Goal: Task Accomplishment & Management: Complete application form

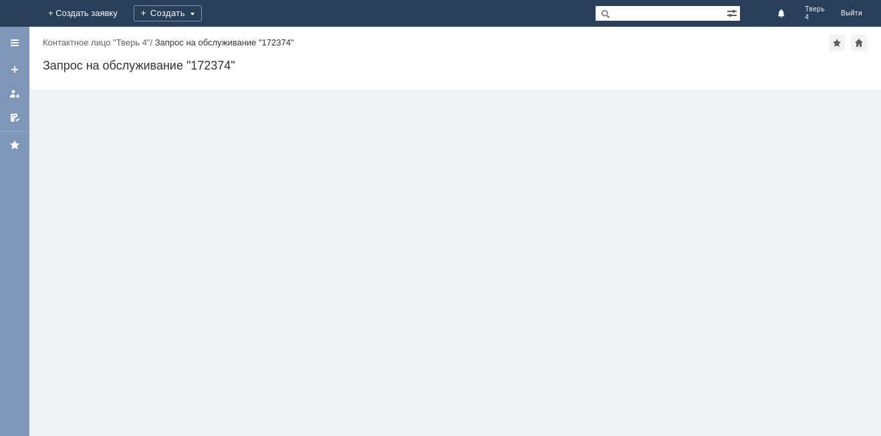
click at [202, 1] on div "Создать" at bounding box center [168, 13] width 68 height 27
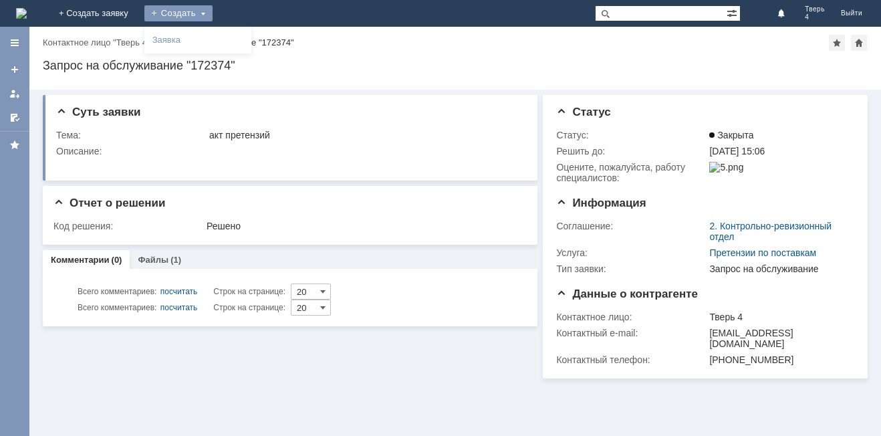
click at [213, 11] on div "Создать" at bounding box center [178, 13] width 68 height 16
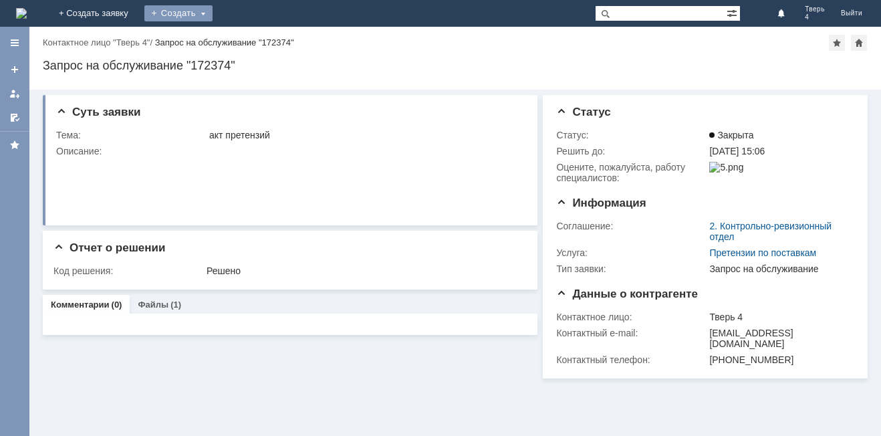
click at [213, 19] on div "Создать" at bounding box center [178, 13] width 68 height 16
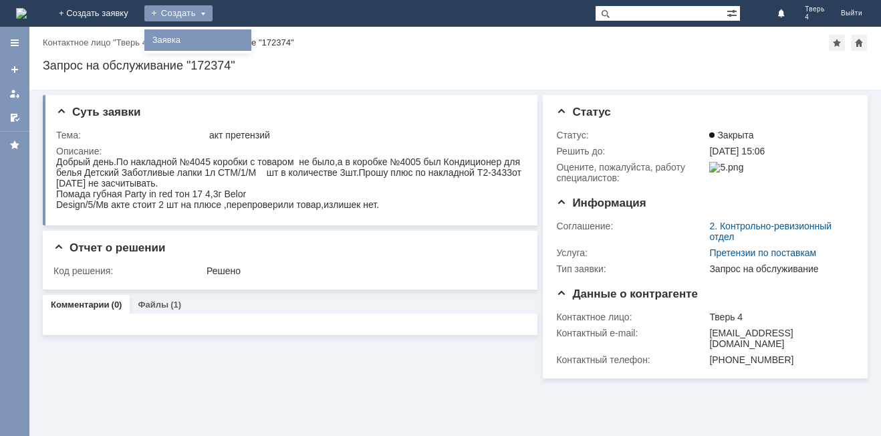
click at [249, 41] on link "Заявка" at bounding box center [198, 40] width 102 height 16
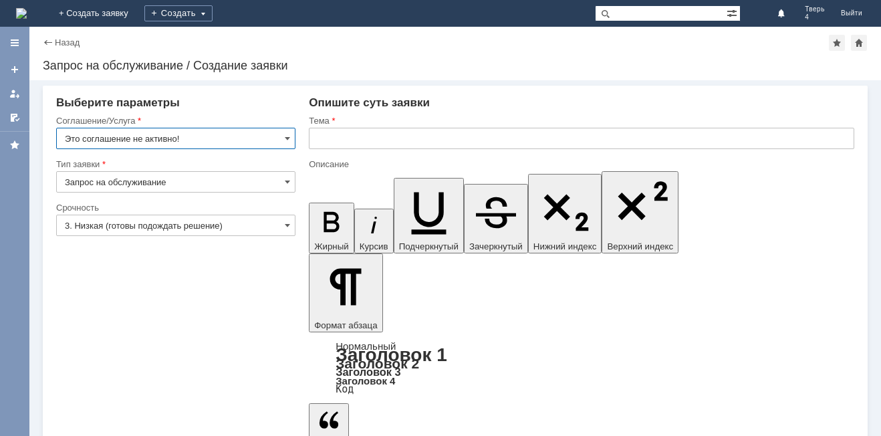
click at [266, 178] on input "Запрос на обслуживание" at bounding box center [175, 181] width 239 height 21
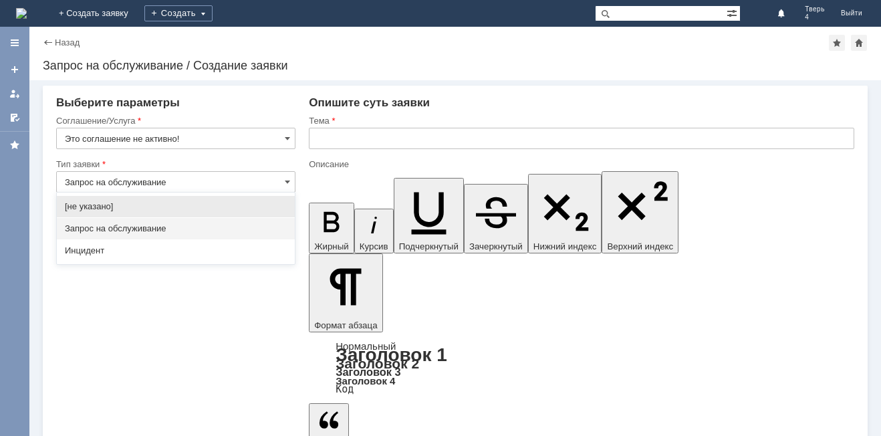
click at [277, 175] on input "Запрос на обслуживание" at bounding box center [175, 181] width 239 height 21
click at [261, 137] on input "Это соглашение не активно!" at bounding box center [175, 138] width 239 height 21
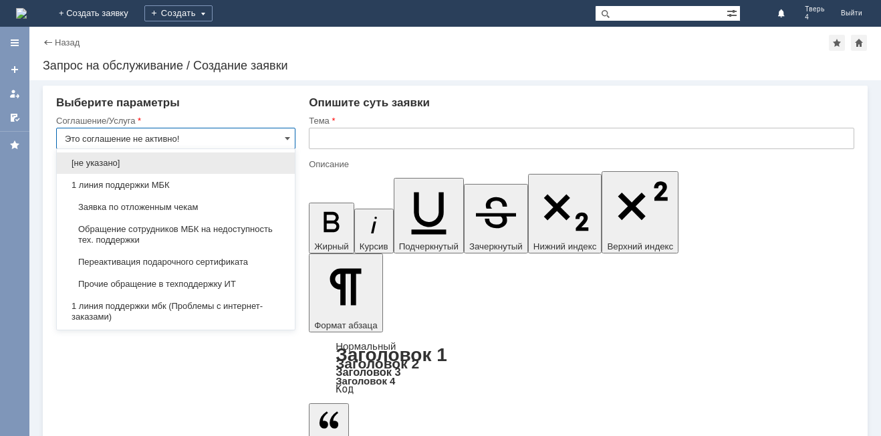
type input "Запрос на обслуживание"
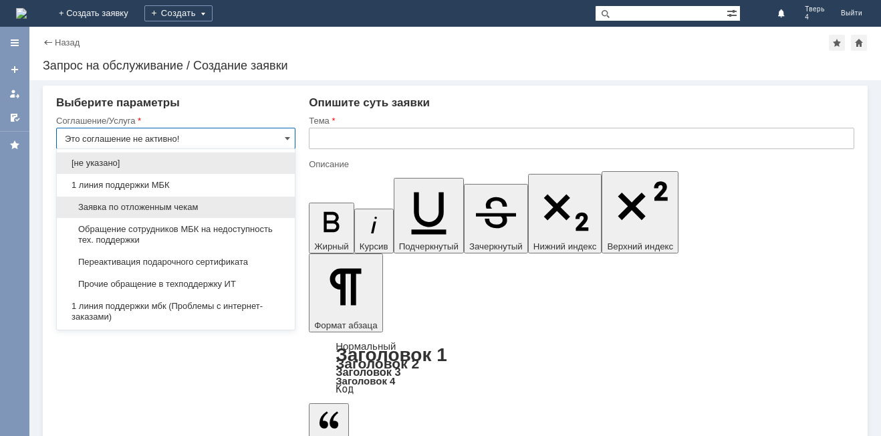
click at [120, 205] on span "Заявка по отложенным чекам" at bounding box center [176, 207] width 222 height 11
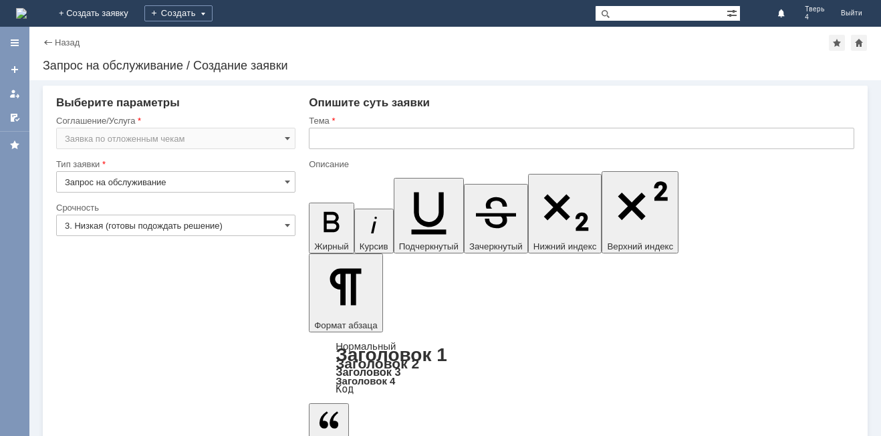
type input "Заявка по отложенным чекам"
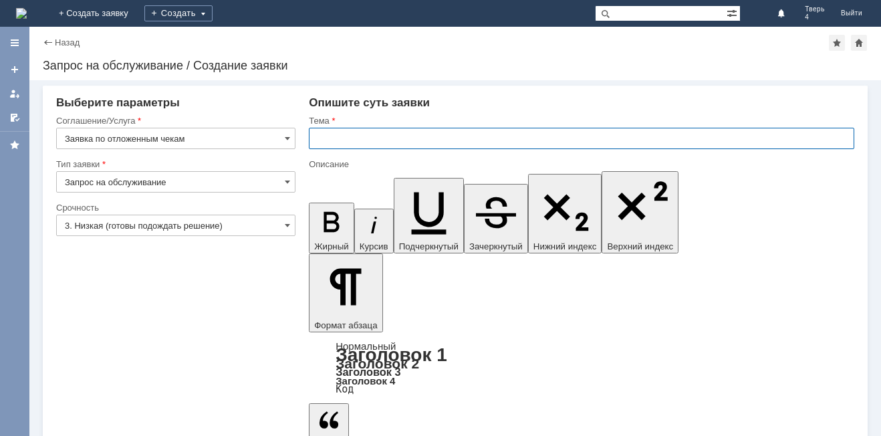
click at [337, 146] on input "text" at bounding box center [582, 138] width 546 height 21
type input "отложенные чеки"
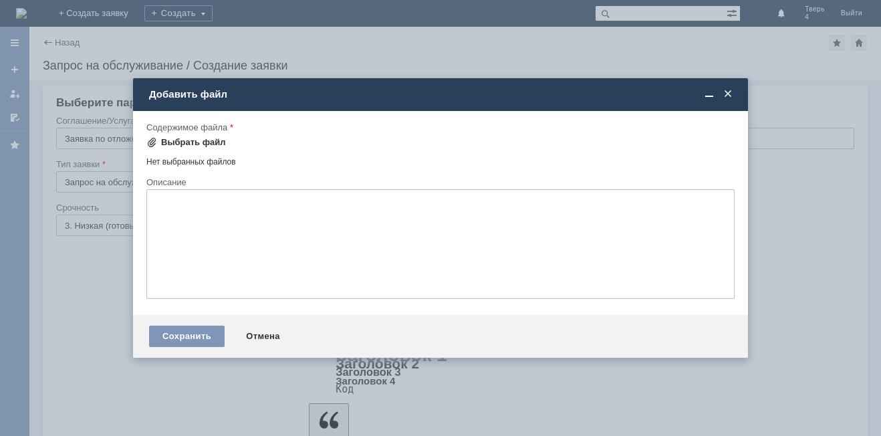
click at [177, 136] on div "Выбрать файл" at bounding box center [186, 142] width 80 height 16
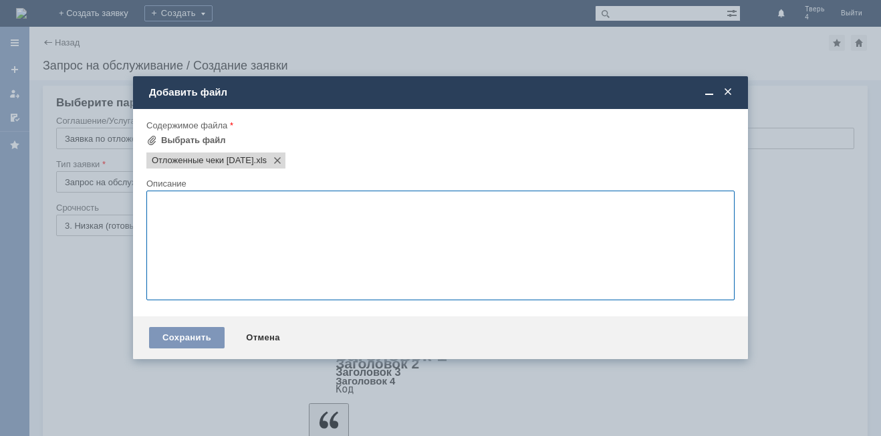
click at [310, 248] on textarea at bounding box center [440, 246] width 588 height 110
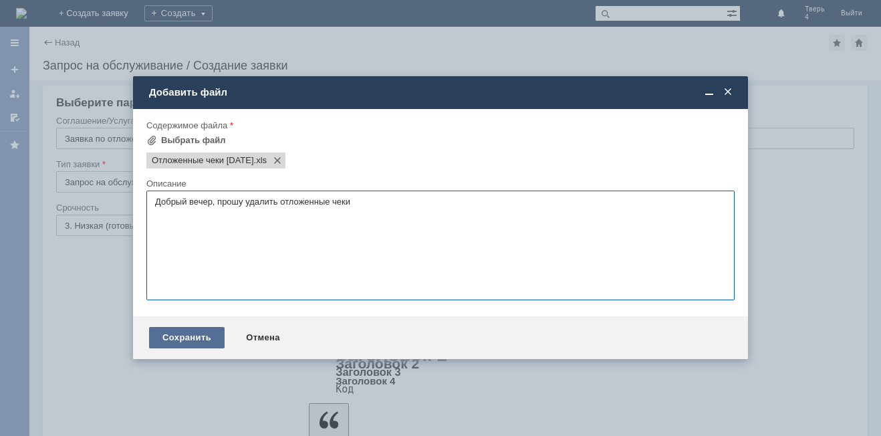
type textarea "Добрый вечер, прошу удалить отложенные чеки"
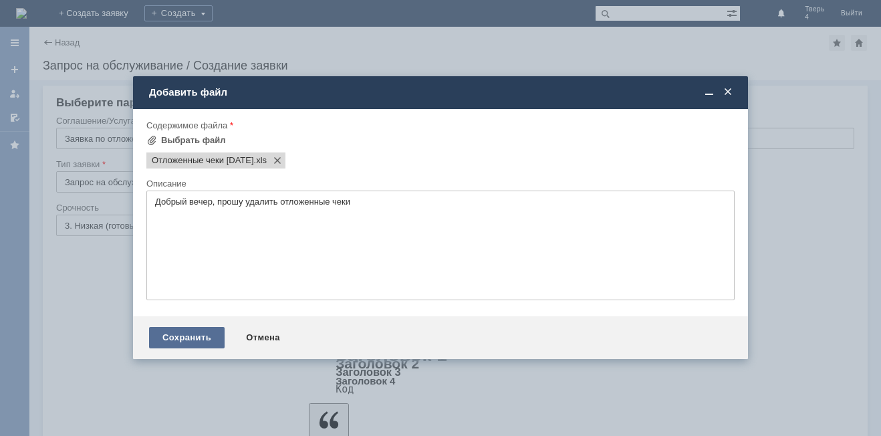
click at [193, 342] on div "Сохранить" at bounding box center [187, 337] width 76 height 21
